Goal: Task Accomplishment & Management: Use online tool/utility

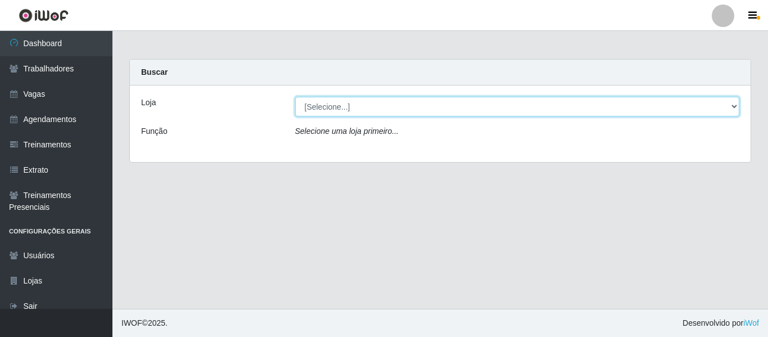
click at [454, 106] on select "[Selecione...] Mister Burg" at bounding box center [517, 107] width 445 height 20
select select "535"
click at [295, 97] on select "[Selecione...] Mister Burg" at bounding box center [517, 107] width 445 height 20
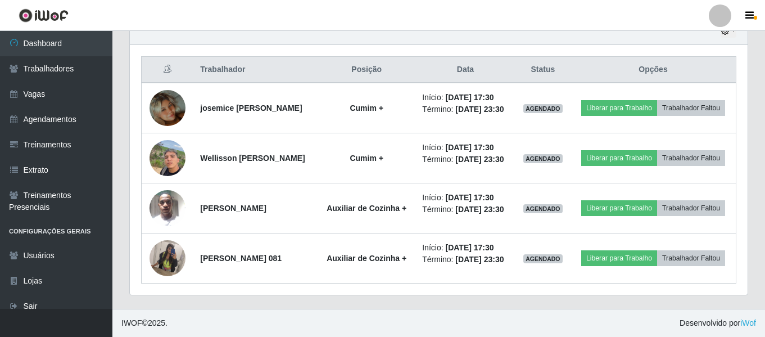
scroll to position [444, 0]
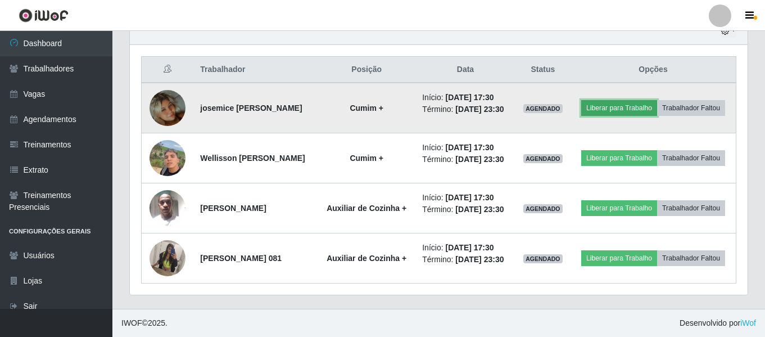
click at [657, 100] on button "Liberar para Trabalho" at bounding box center [620, 108] width 76 height 16
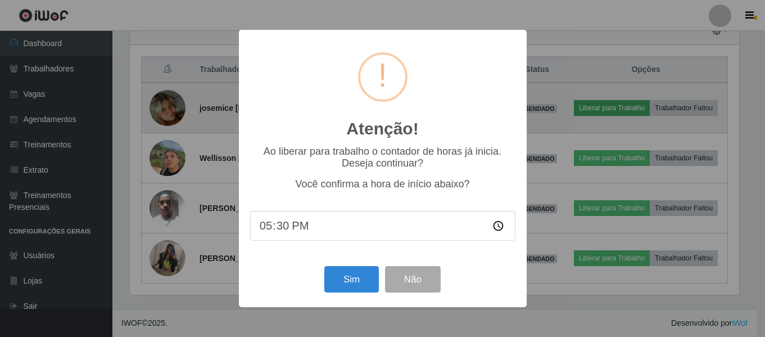
scroll to position [233, 612]
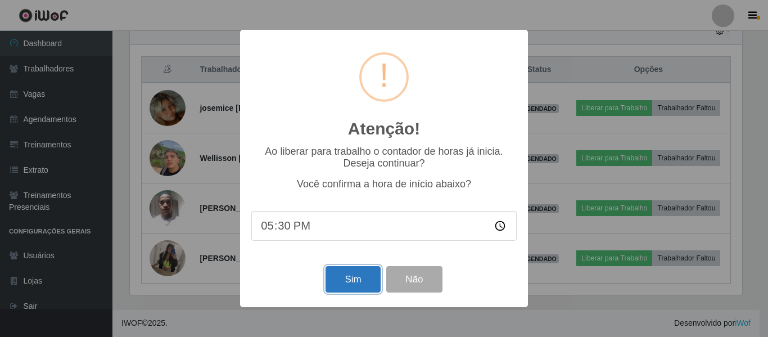
click at [355, 285] on button "Sim" at bounding box center [353, 279] width 55 height 26
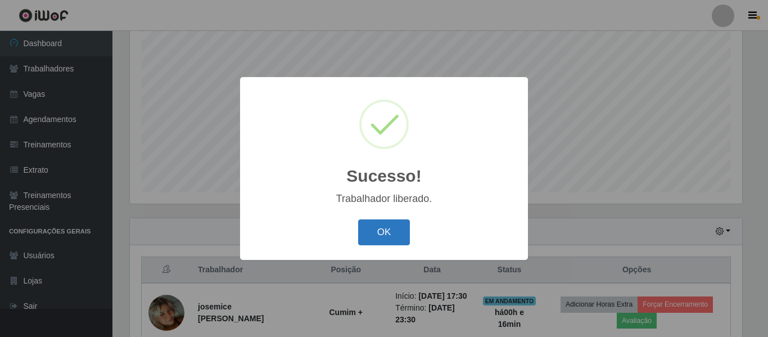
click at [385, 231] on button "OK" at bounding box center [384, 232] width 52 height 26
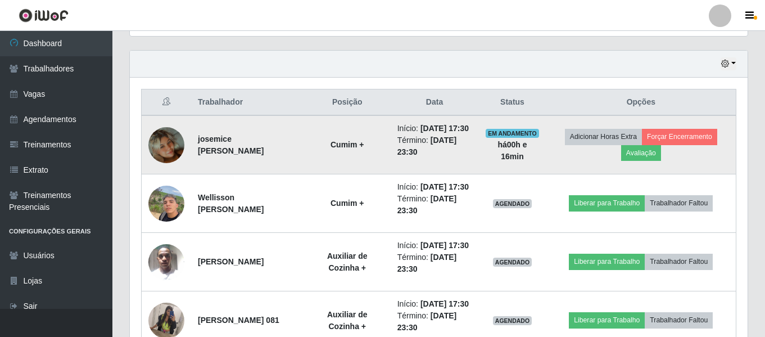
scroll to position [378, 0]
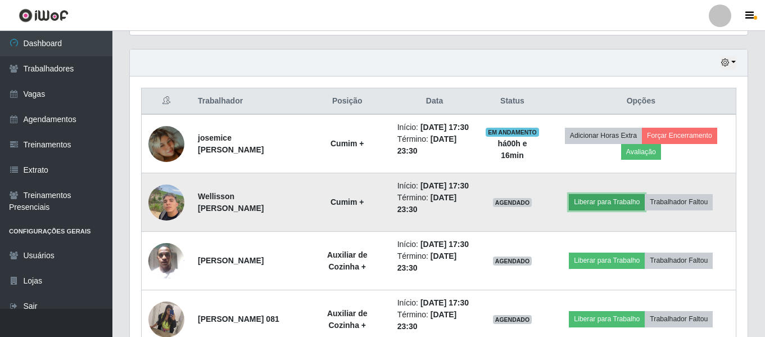
click at [621, 210] on button "Liberar para Trabalho" at bounding box center [607, 202] width 76 height 16
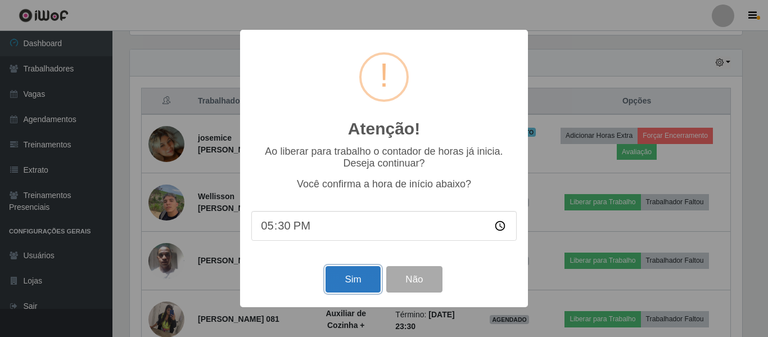
click at [340, 289] on button "Sim" at bounding box center [353, 279] width 55 height 26
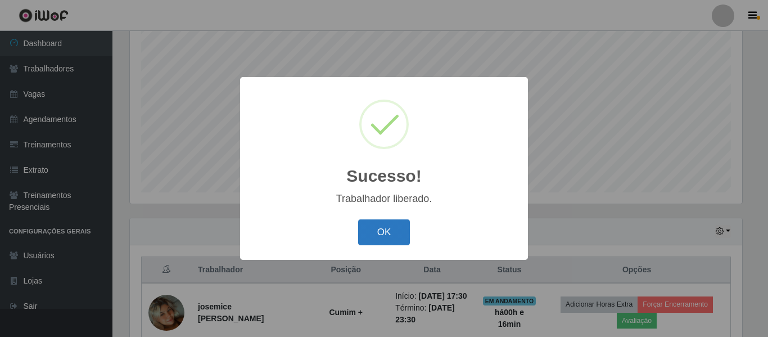
click at [395, 231] on button "OK" at bounding box center [384, 232] width 52 height 26
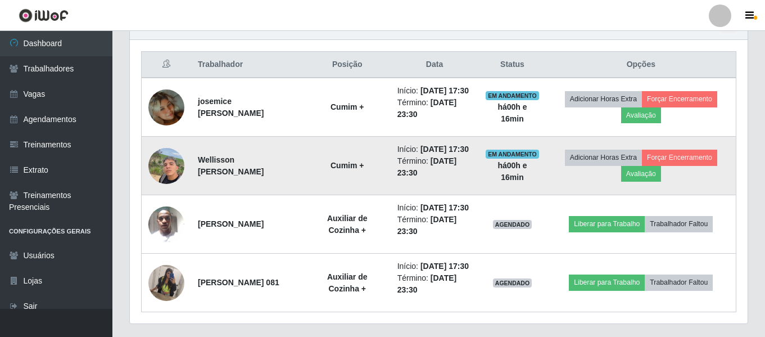
scroll to position [435, 0]
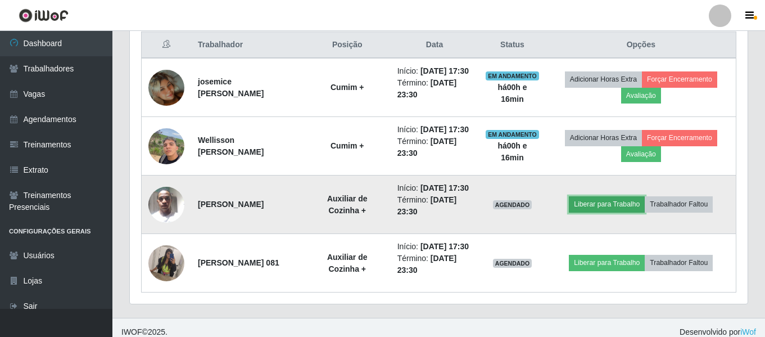
click at [608, 212] on button "Liberar para Trabalho" at bounding box center [607, 204] width 76 height 16
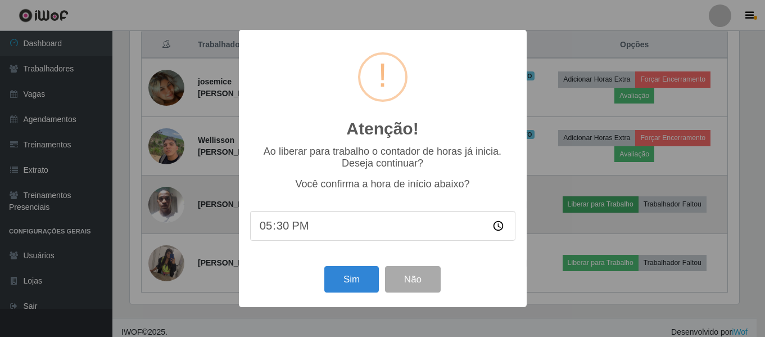
scroll to position [233, 612]
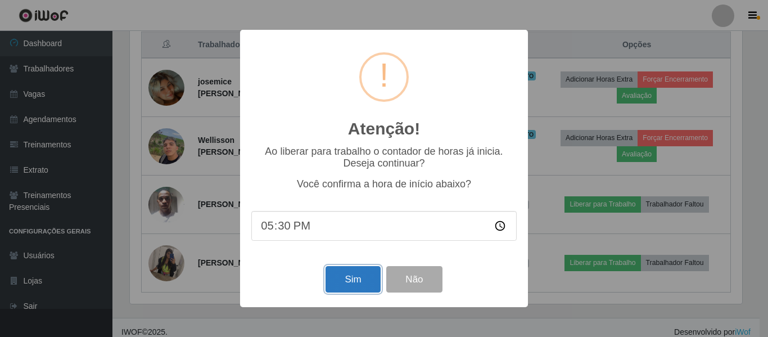
click at [348, 278] on button "Sim" at bounding box center [353, 279] width 55 height 26
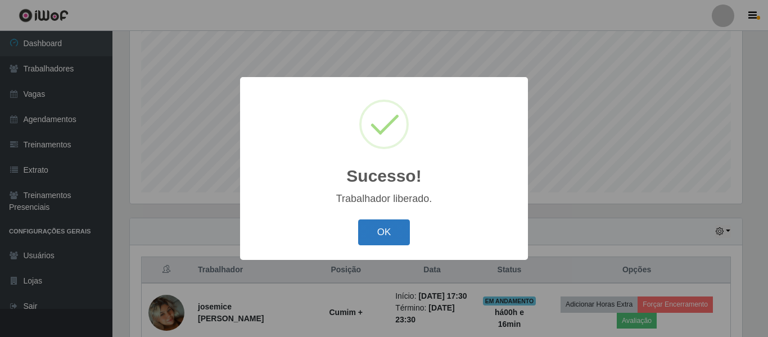
click at [390, 238] on button "OK" at bounding box center [384, 232] width 52 height 26
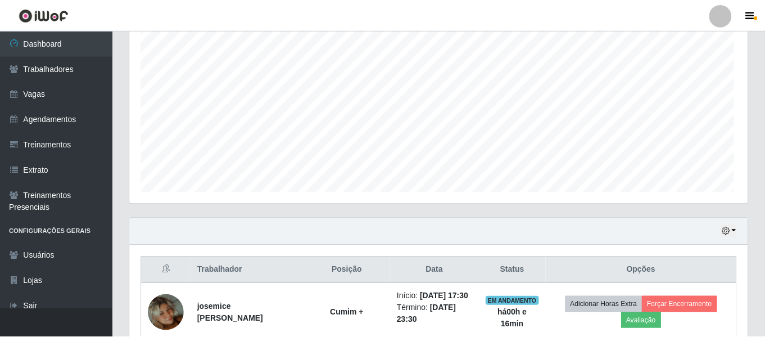
scroll to position [0, 0]
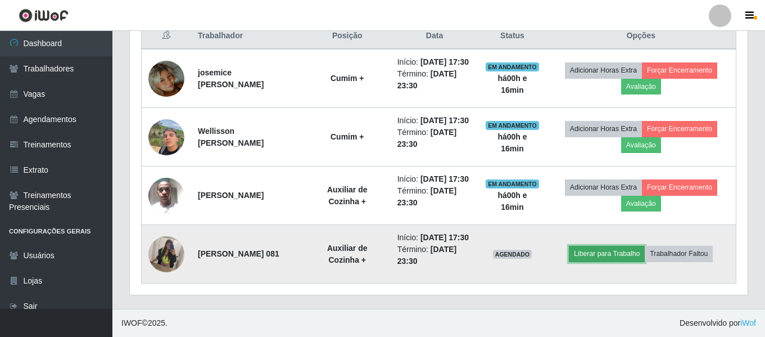
click at [612, 251] on button "Liberar para Trabalho" at bounding box center [607, 254] width 76 height 16
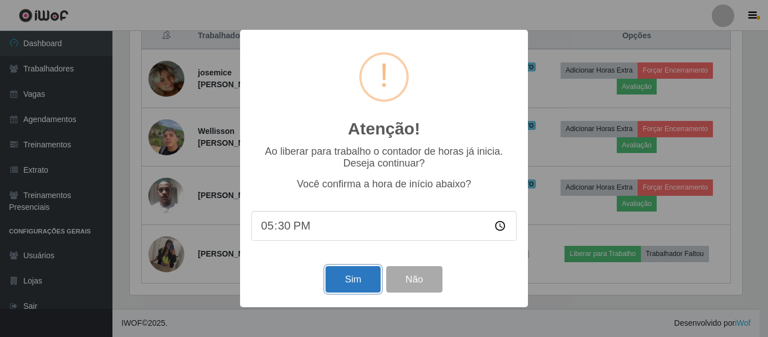
click at [346, 280] on button "Sim" at bounding box center [353, 279] width 55 height 26
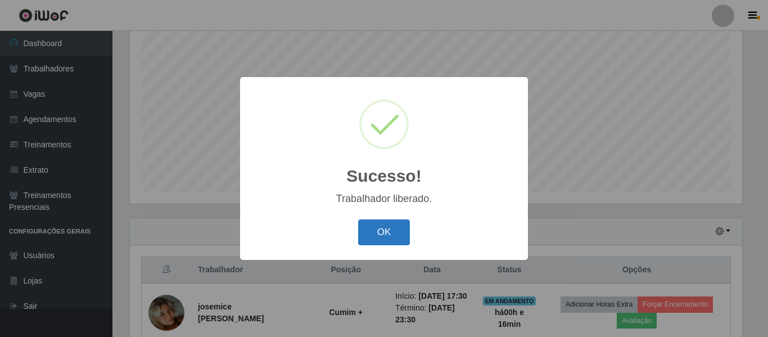
click at [371, 238] on button "OK" at bounding box center [384, 232] width 52 height 26
